Goal: Transaction & Acquisition: Book appointment/travel/reservation

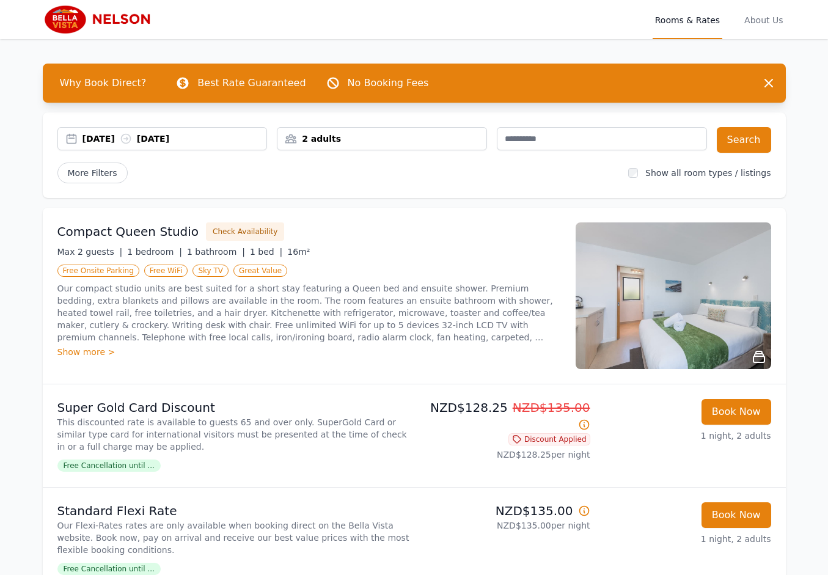
drag, startPoint x: 262, startPoint y: 175, endPoint x: 324, endPoint y: 178, distance: 62.4
click at [263, 174] on div "More Filters" at bounding box center [338, 173] width 562 height 21
drag, startPoint x: 360, startPoint y: 183, endPoint x: 415, endPoint y: 254, distance: 89.7
click at [365, 189] on div "[DATE] [DATE] 2 adults Search More Filters Show all room types / listings" at bounding box center [414, 155] width 743 height 86
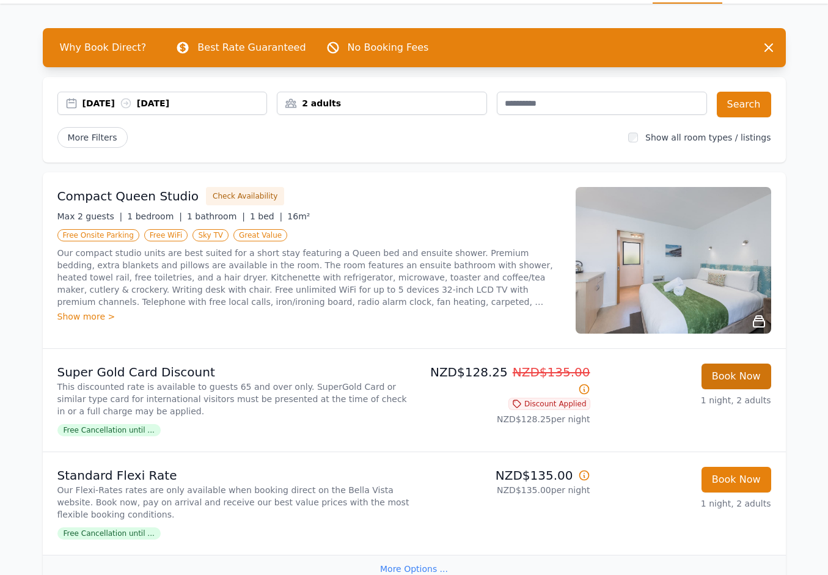
scroll to position [42, 0]
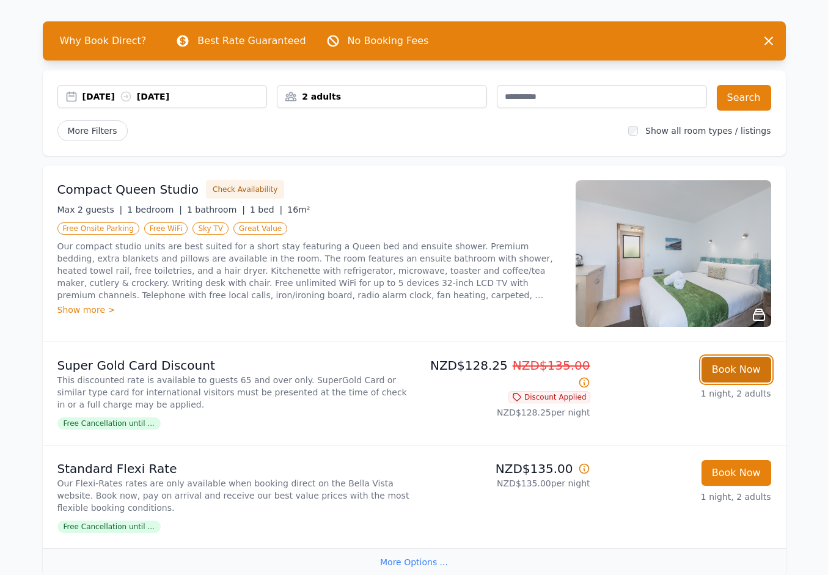
click at [730, 370] on button "Book Now" at bounding box center [736, 370] width 70 height 26
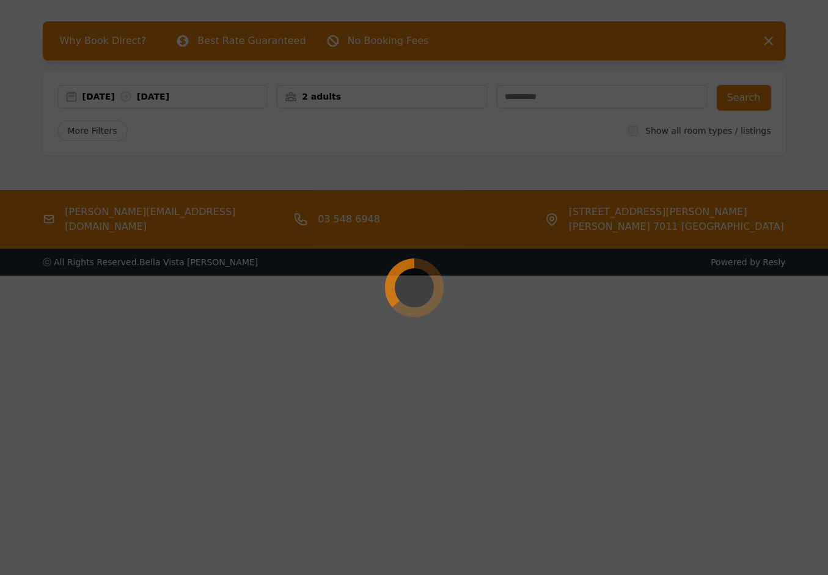
select select "**"
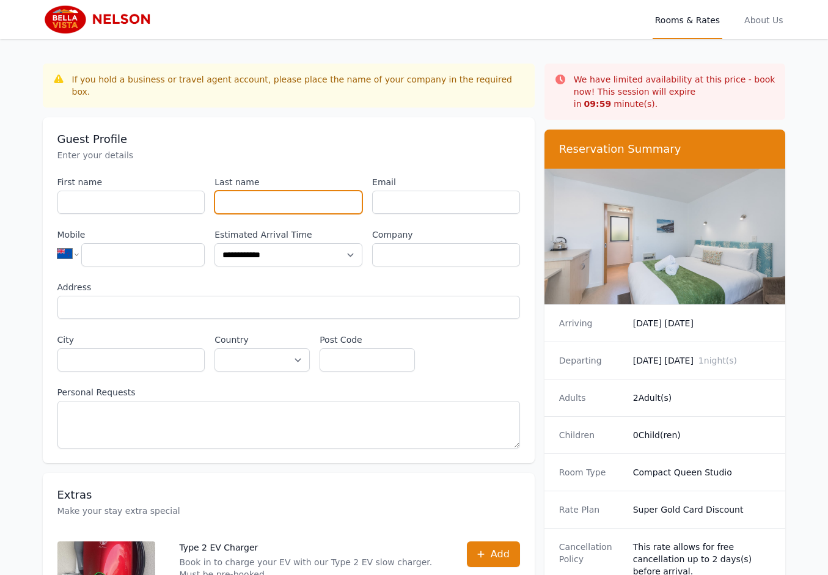
click at [295, 191] on input "Last name" at bounding box center [288, 202] width 148 height 23
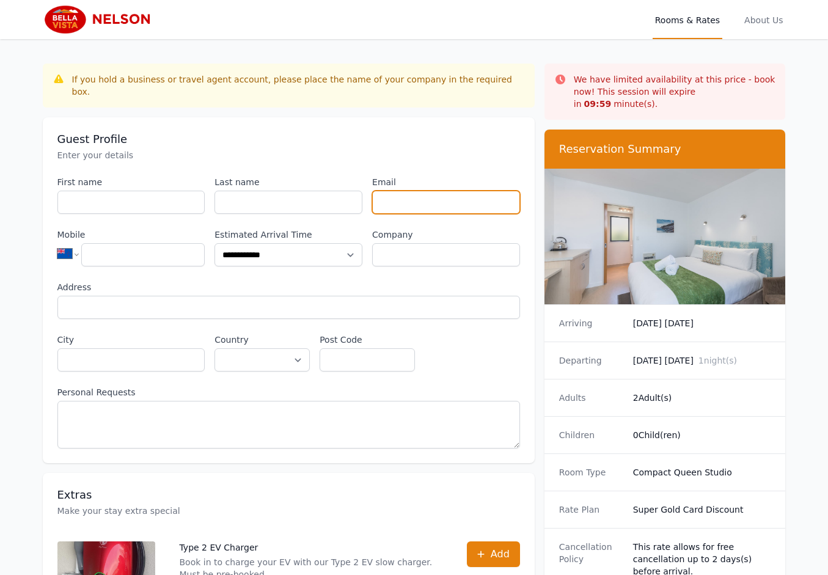
drag, startPoint x: 447, startPoint y: 185, endPoint x: 511, endPoint y: 265, distance: 103.0
click at [447, 191] on input "Email" at bounding box center [446, 202] width 148 height 23
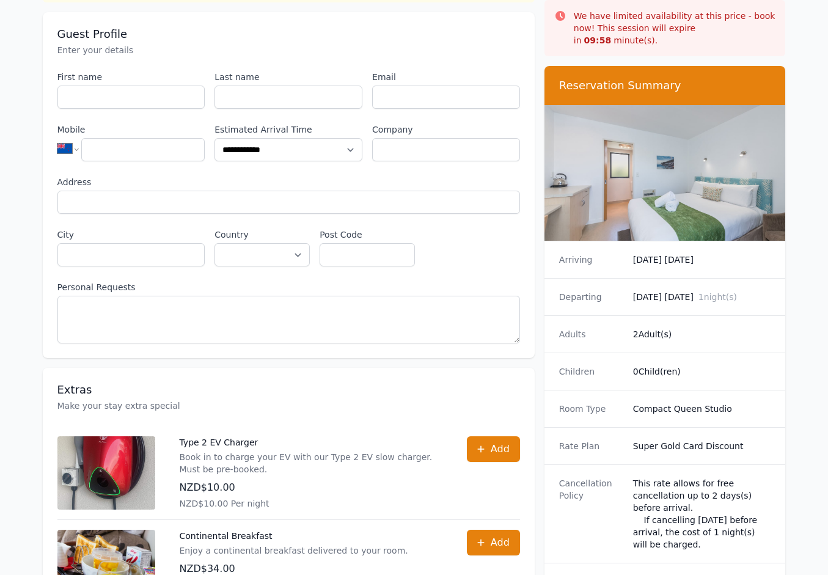
click at [672, 258] on div "Arriving [DATE] [DATE]" at bounding box center [664, 259] width 241 height 37
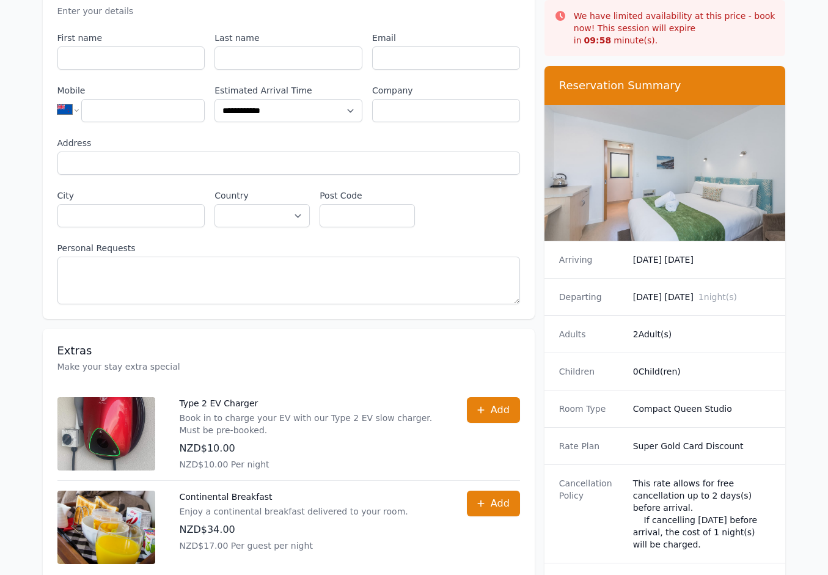
click at [664, 332] on div "Adults 2 Adult(s)" at bounding box center [664, 333] width 241 height 37
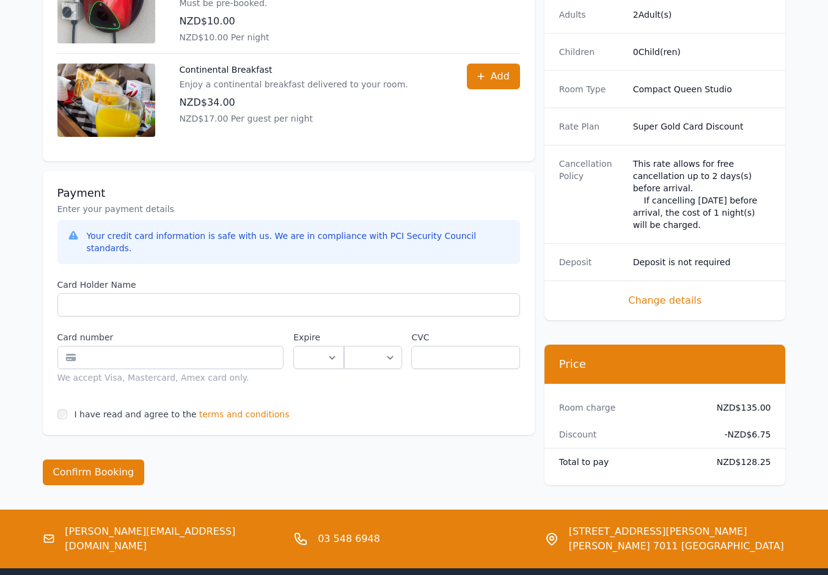
scroll to position [580, 0]
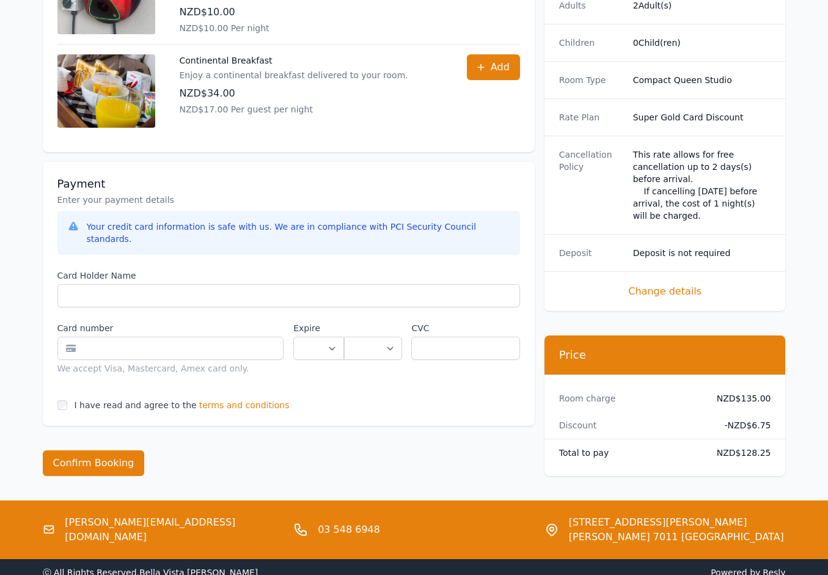
click at [239, 399] on span "terms and conditions" at bounding box center [244, 405] width 90 height 12
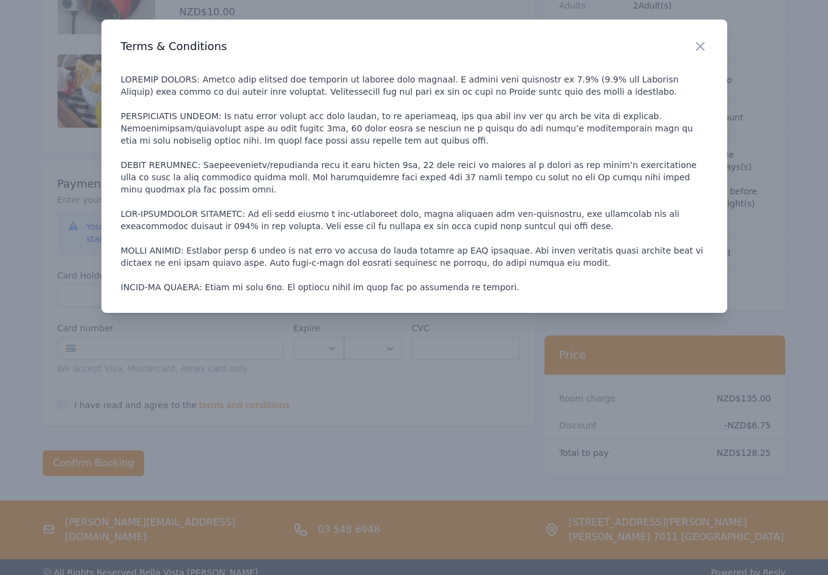
click at [430, 100] on p at bounding box center [414, 183] width 587 height 220
click at [441, 367] on div at bounding box center [414, 287] width 828 height 575
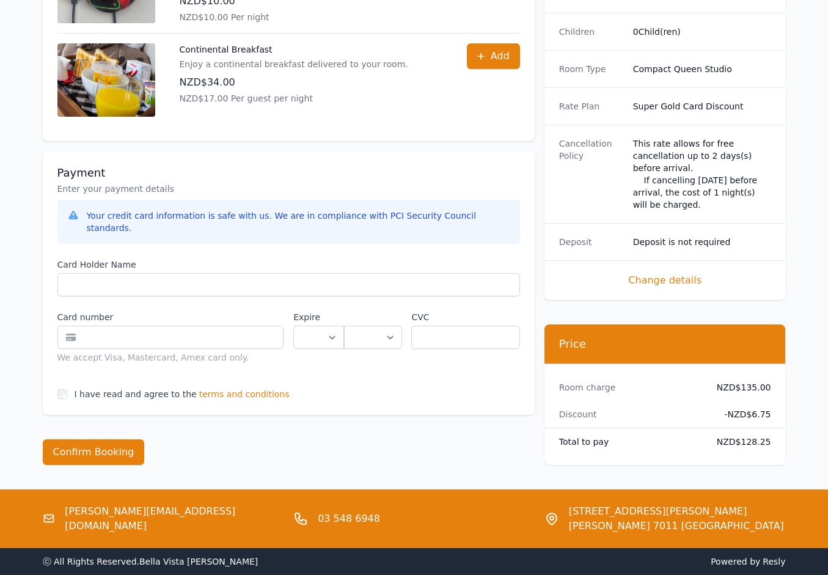
click at [698, 429] on div "Total to pay NZD$128.25" at bounding box center [664, 441] width 241 height 27
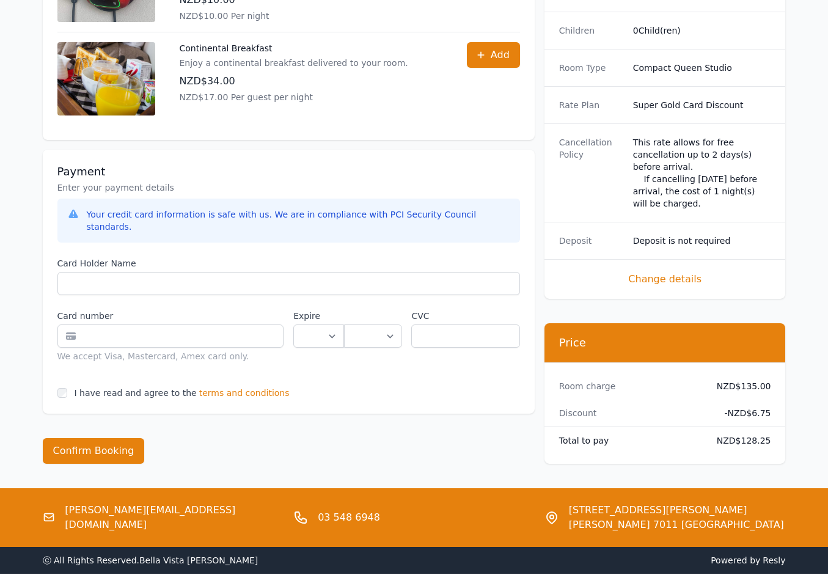
scroll to position [593, 0]
